Goal: Transaction & Acquisition: Purchase product/service

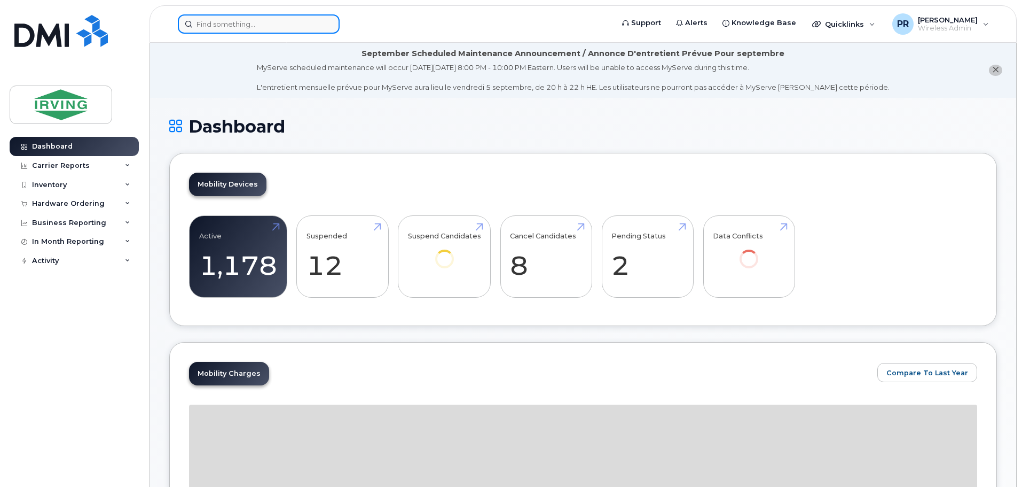
click at [250, 24] on input at bounding box center [259, 23] width 162 height 19
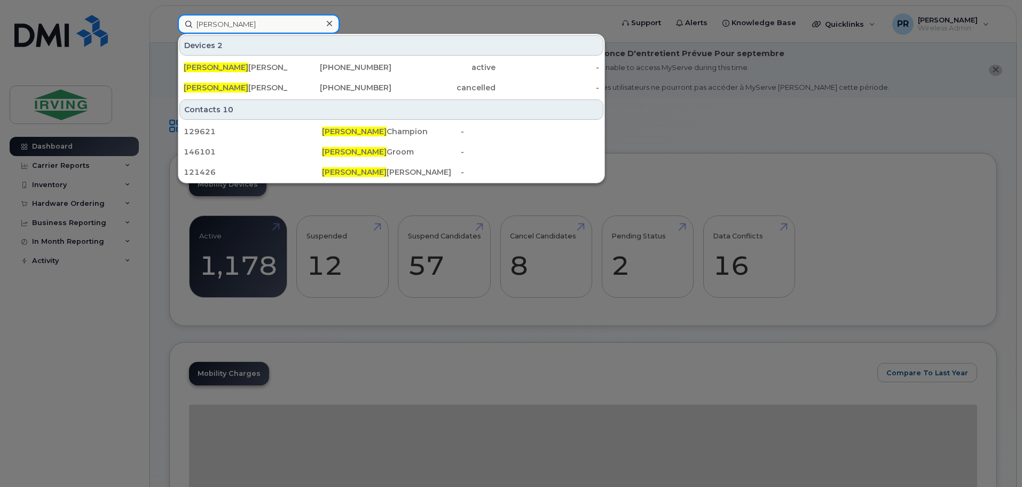
drag, startPoint x: 250, startPoint y: 24, endPoint x: 159, endPoint y: 29, distance: 91.0
click at [169, 29] on div "lindsey Devices 2 Lindsey Walker 506-850-3458 active - Lindsey Walker 506-377-8…" at bounding box center [391, 23] width 445 height 19
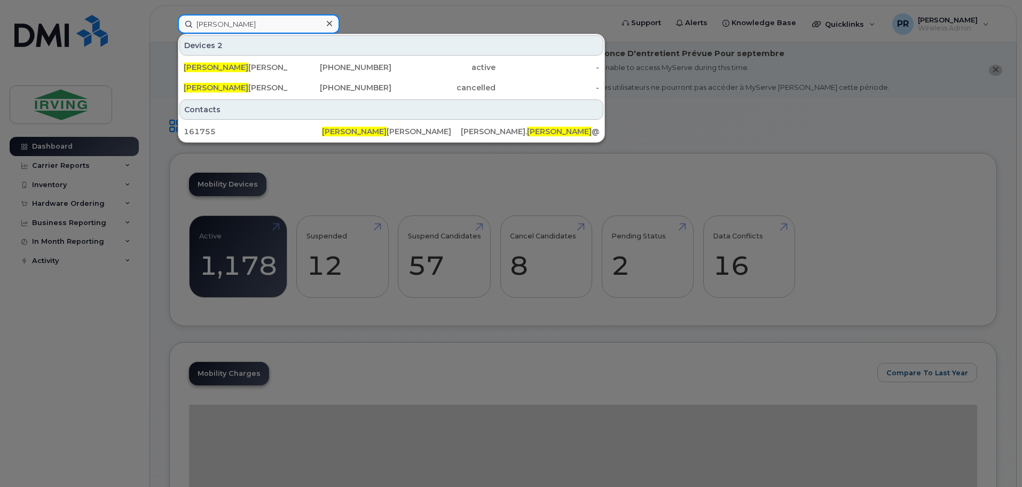
type input "petrea"
click at [380, 15] on div at bounding box center [511, 243] width 1022 height 487
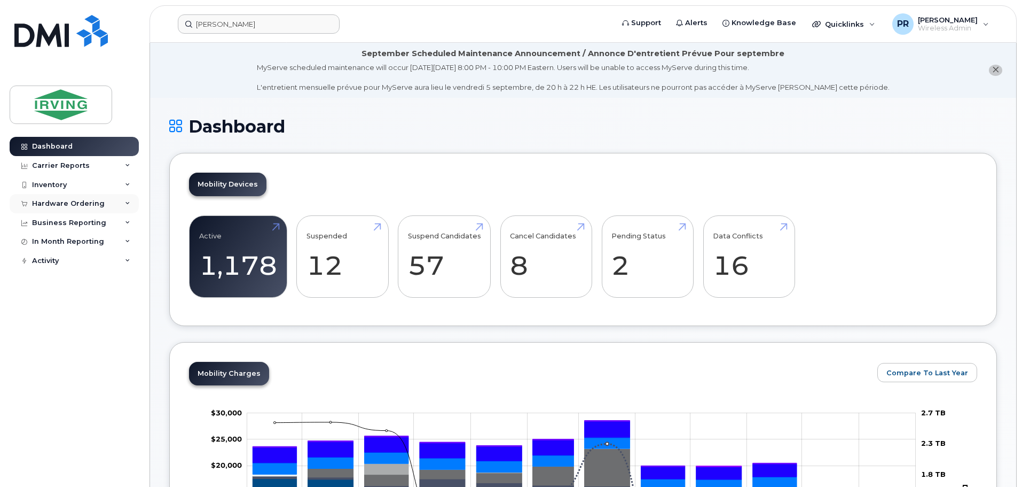
click at [46, 206] on div "Hardware Ordering" at bounding box center [68, 203] width 73 height 9
click at [55, 244] on div "Orders" at bounding box center [50, 244] width 26 height 10
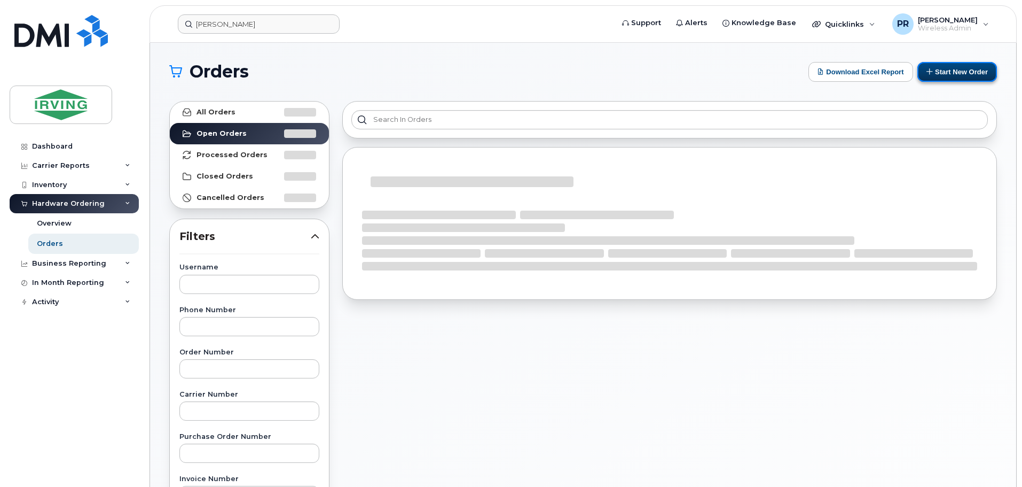
click at [941, 72] on button "Start New Order" at bounding box center [958, 72] width 80 height 20
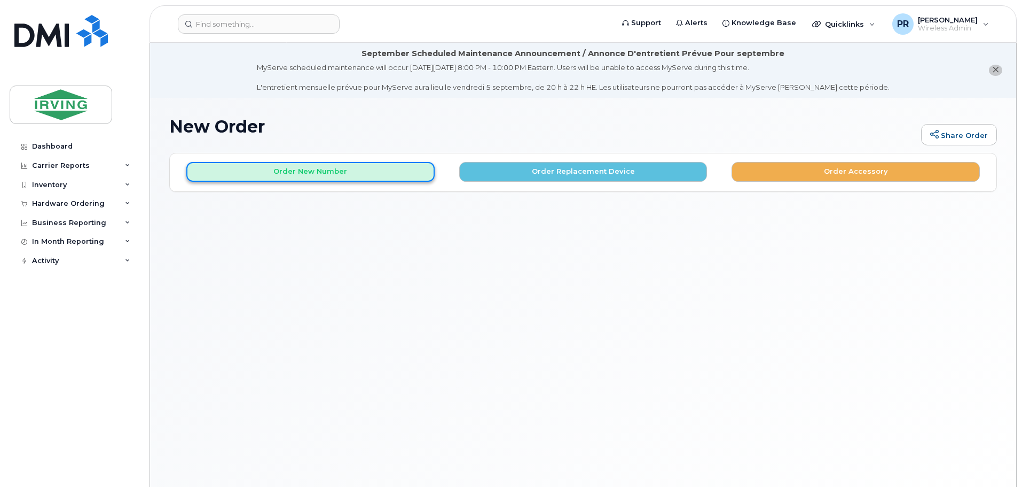
click at [338, 171] on button "Order New Number" at bounding box center [310, 172] width 248 height 20
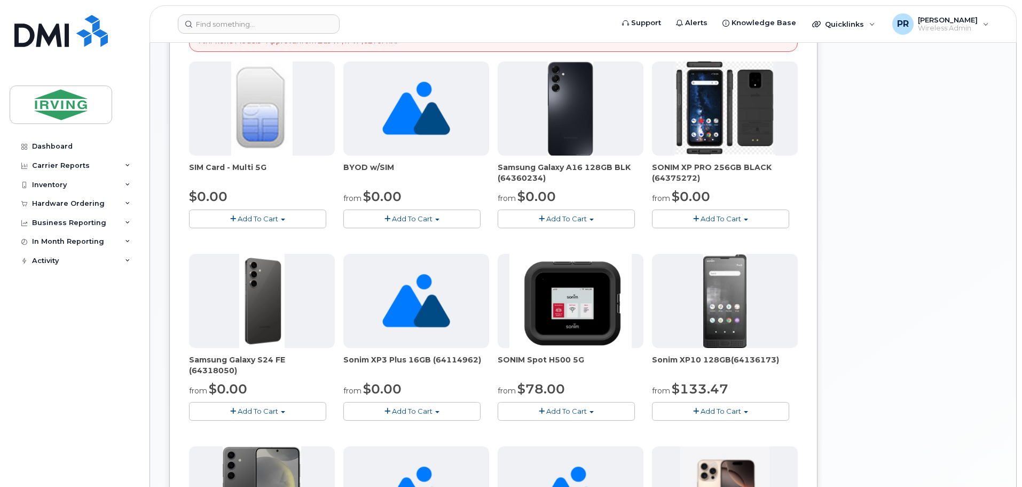
scroll to position [267, 0]
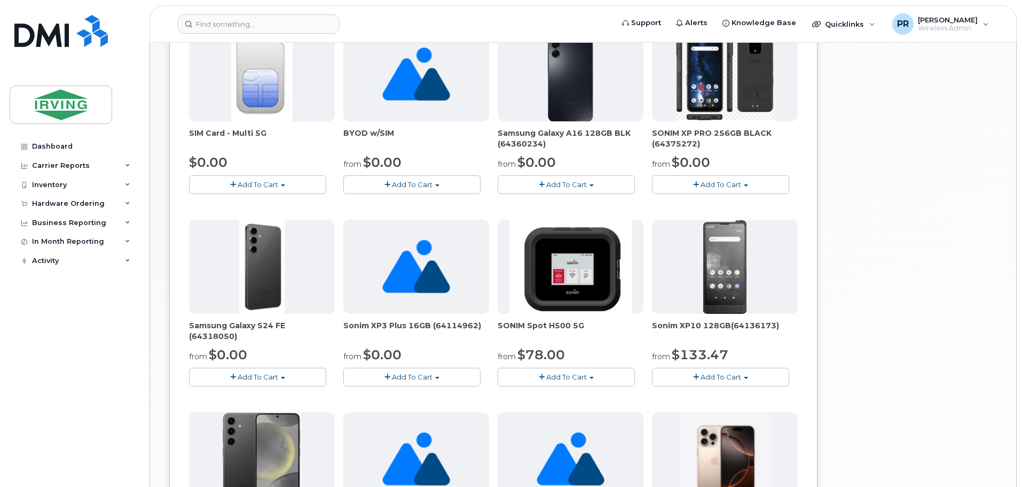
click at [263, 377] on span "Add To Cart" at bounding box center [258, 376] width 41 height 9
click at [265, 396] on link "$0.00 - 3 year term - voice & data plan (128GB)" at bounding box center [284, 396] width 185 height 13
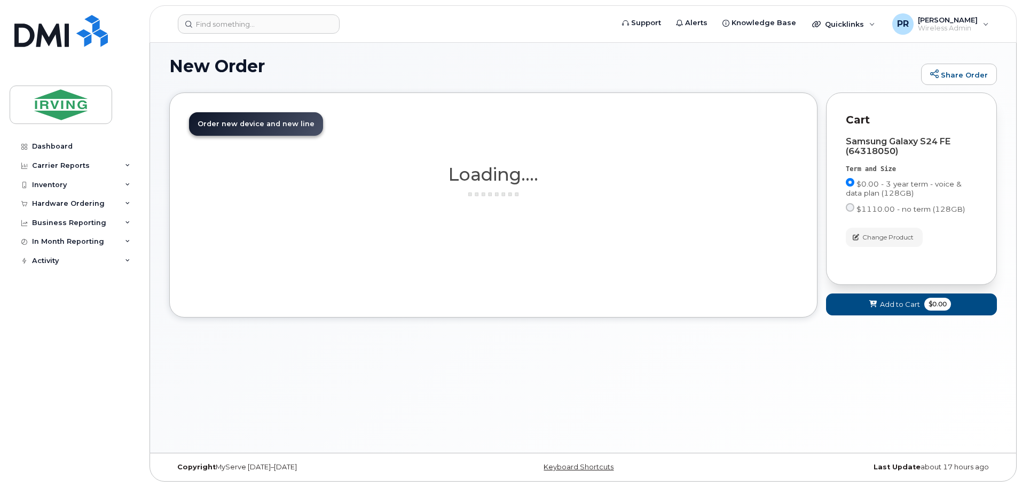
scroll to position [60, 0]
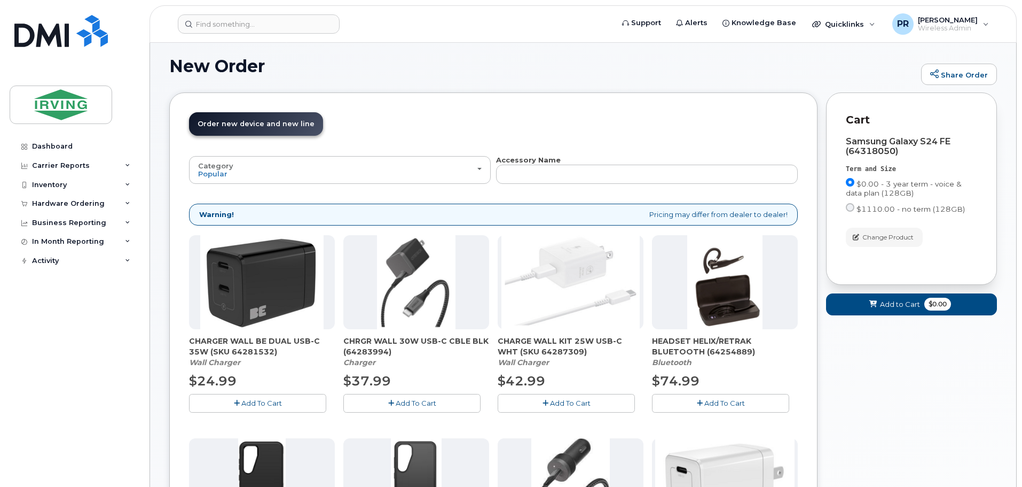
click at [407, 402] on span "Add To Cart" at bounding box center [416, 402] width 41 height 9
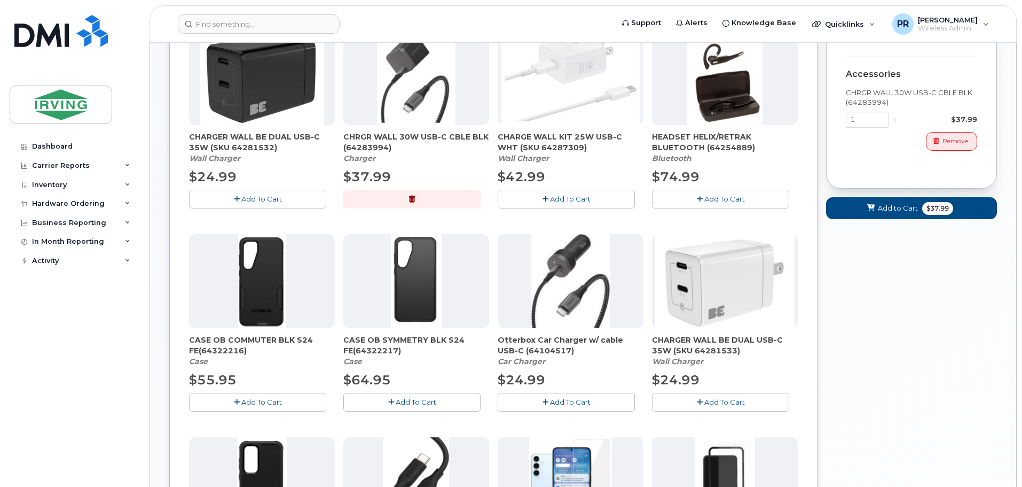
scroll to position [274, 0]
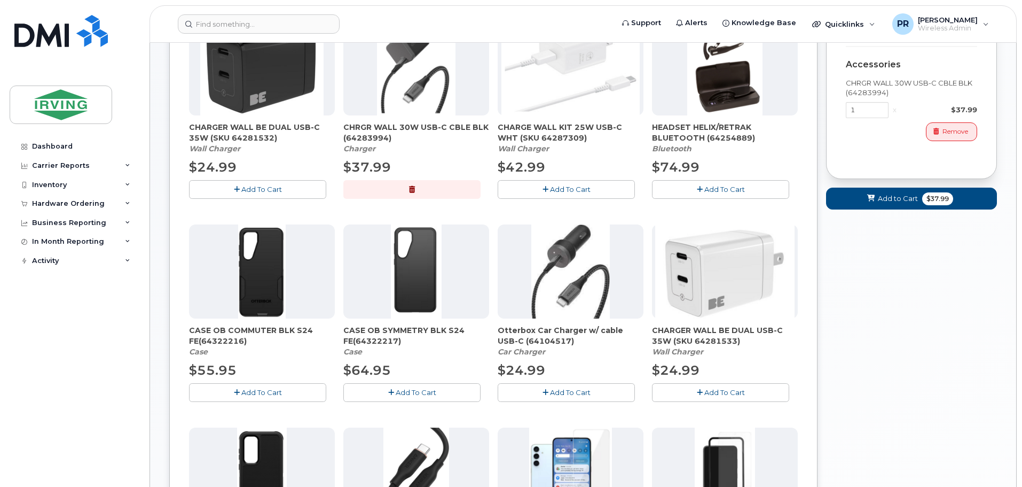
click at [441, 391] on button "Add To Cart" at bounding box center [411, 392] width 137 height 19
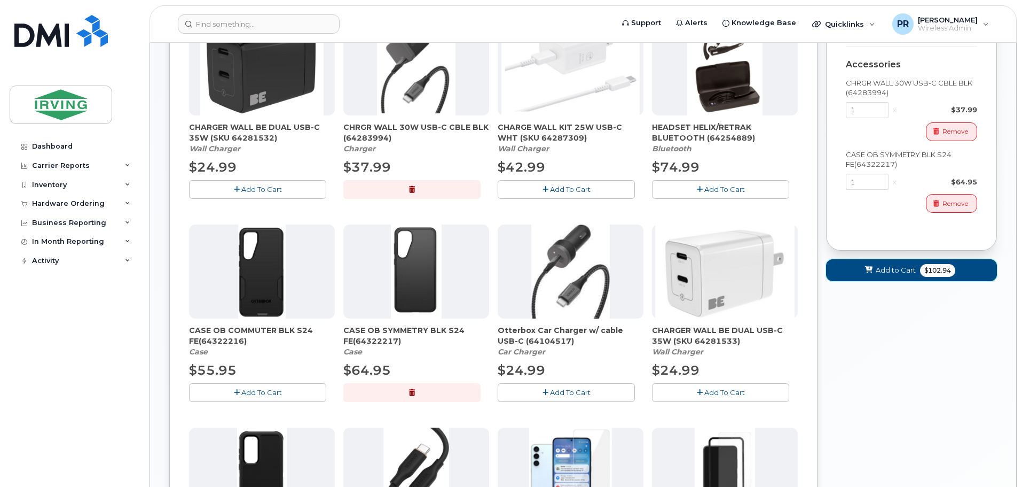
click at [880, 271] on span "Add to Cart" at bounding box center [896, 270] width 40 height 10
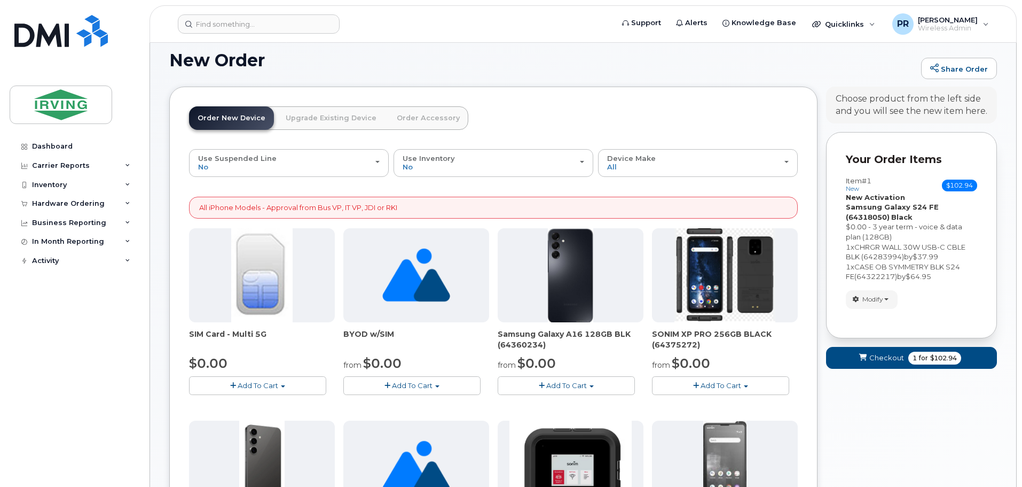
scroll to position [51, 0]
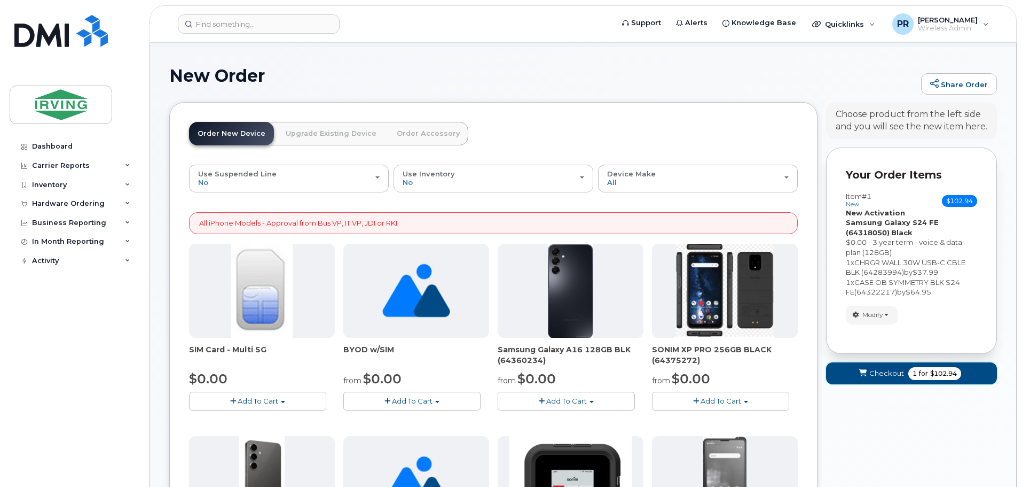
click at [913, 374] on span "1" at bounding box center [915, 374] width 4 height 10
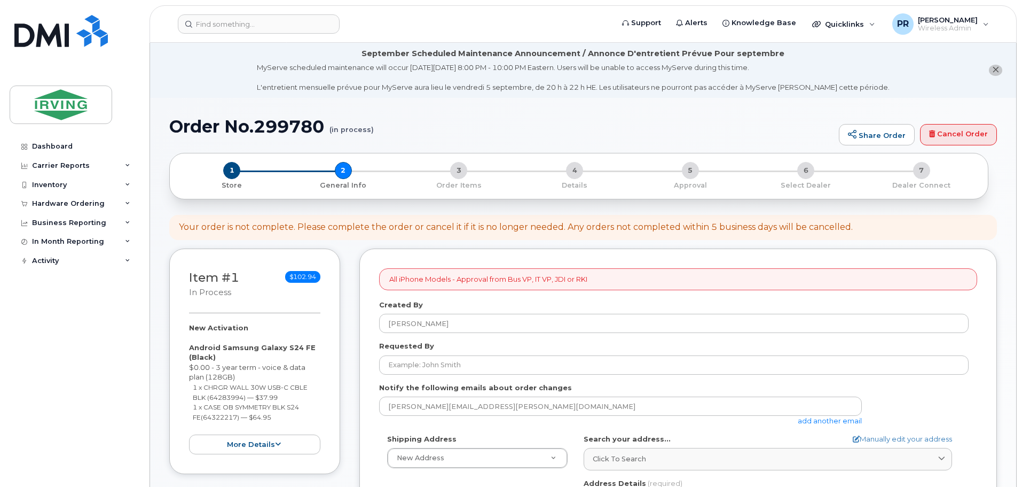
select select
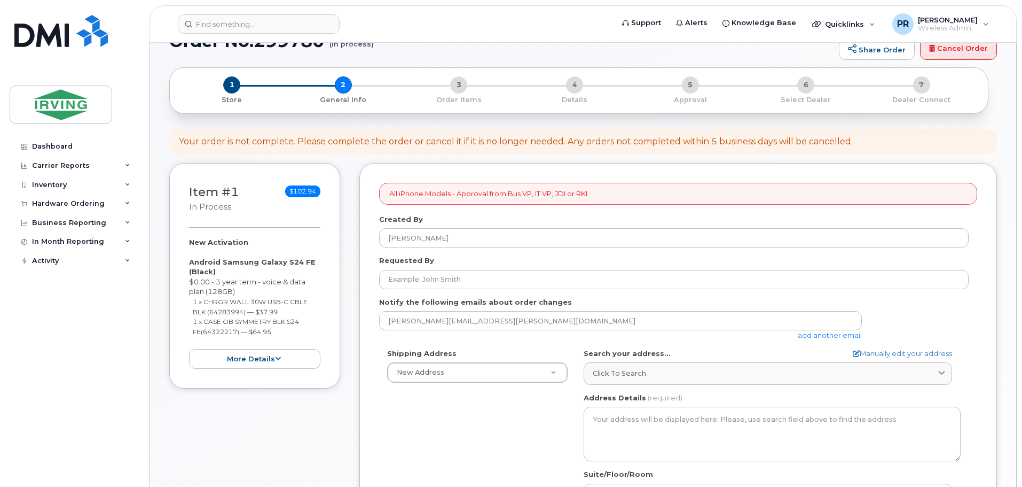
scroll to position [107, 0]
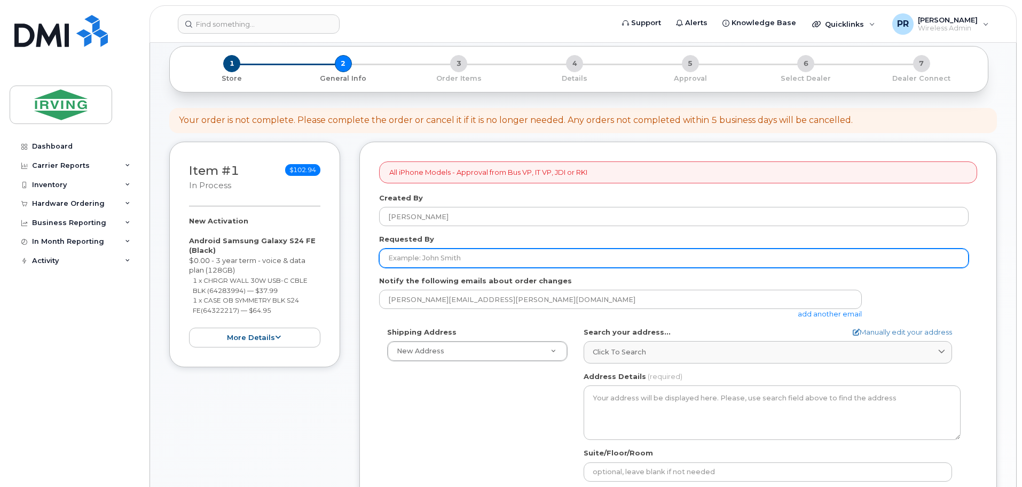
click at [421, 253] on input "Requested By" at bounding box center [674, 257] width 590 height 19
type input "Robert Poirier"
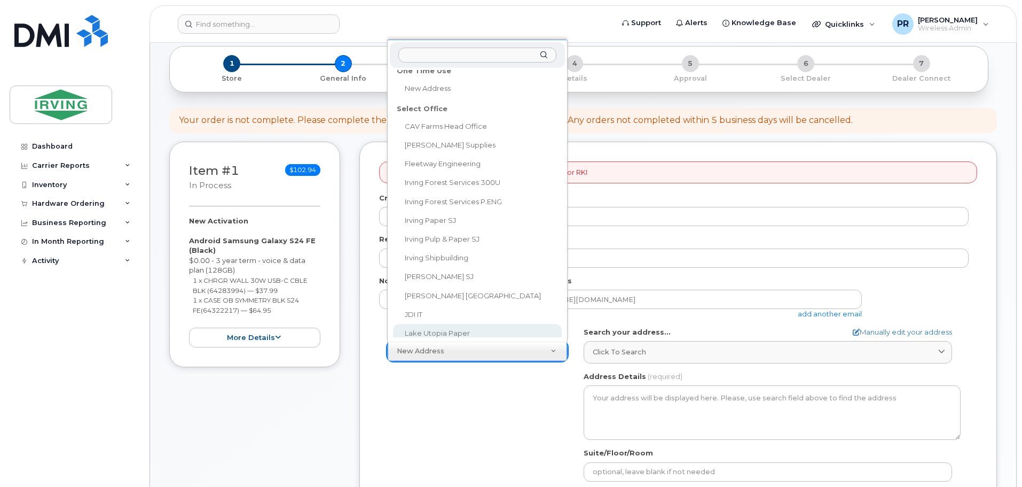
scroll to position [52, 0]
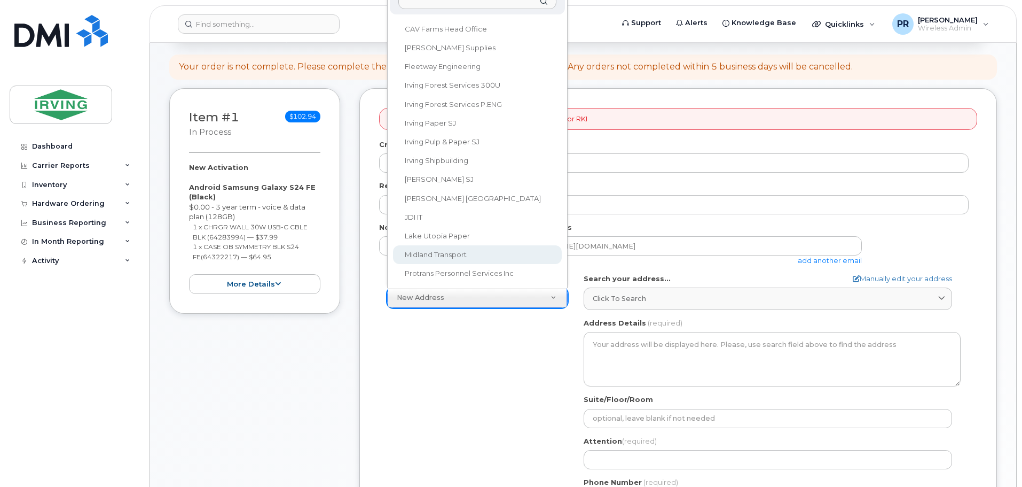
select select
type textarea "100 Prom Midland DIEPPE NB E1A 6X4 CANADA Dieppe New Brunswick E1A 6X4"
type input "Robert Poirier"
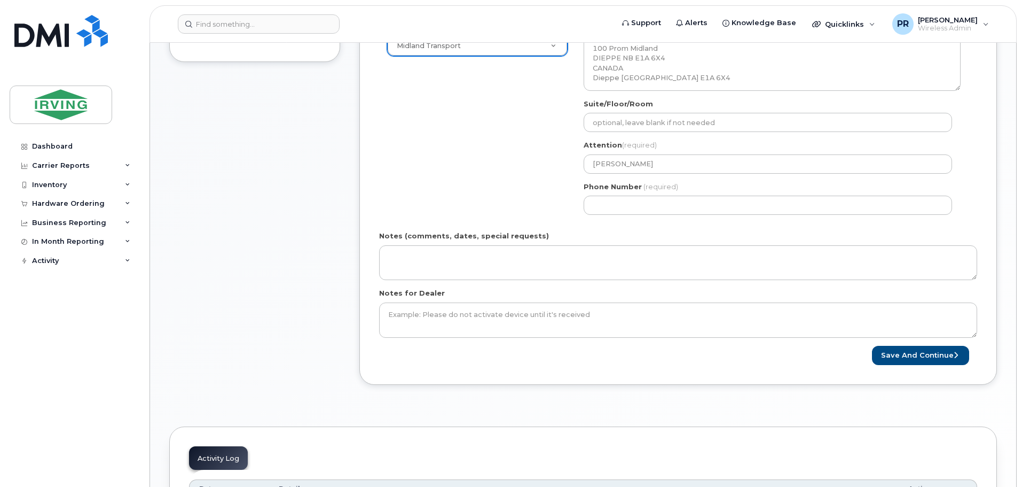
scroll to position [421, 0]
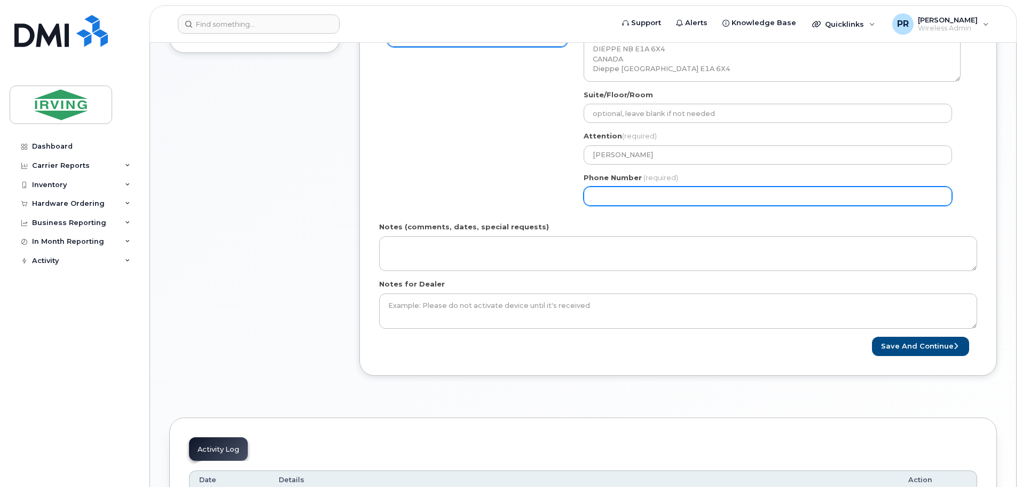
click at [605, 193] on input "Phone Number" at bounding box center [768, 195] width 369 height 19
select select
type input "506859562"
select select
type input "5068595622"
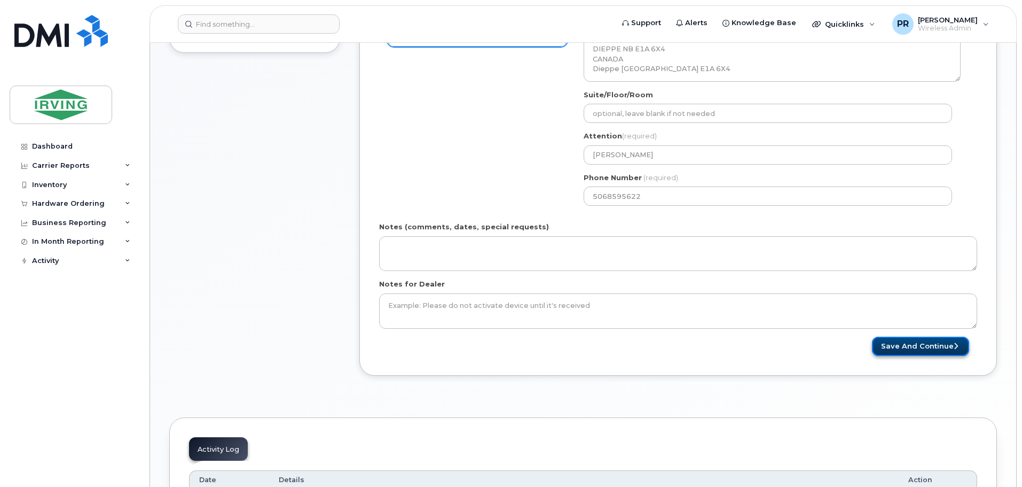
click at [901, 344] on button "Save and Continue" at bounding box center [920, 347] width 97 height 20
